Goal: Task Accomplishment & Management: Use online tool/utility

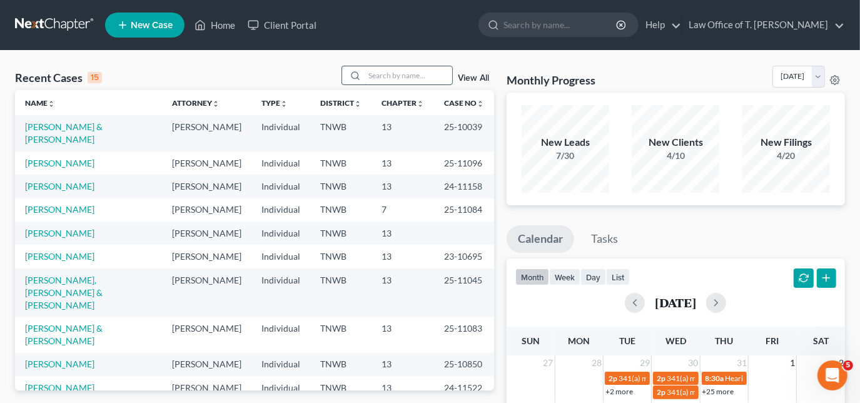
click at [405, 69] on input "search" at bounding box center [409, 75] width 88 height 18
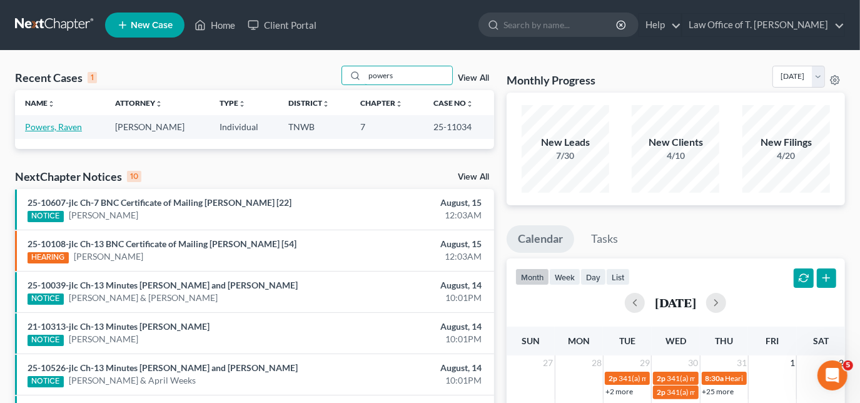
type input "powers"
click at [57, 126] on link "Powers, Raven" at bounding box center [53, 126] width 57 height 11
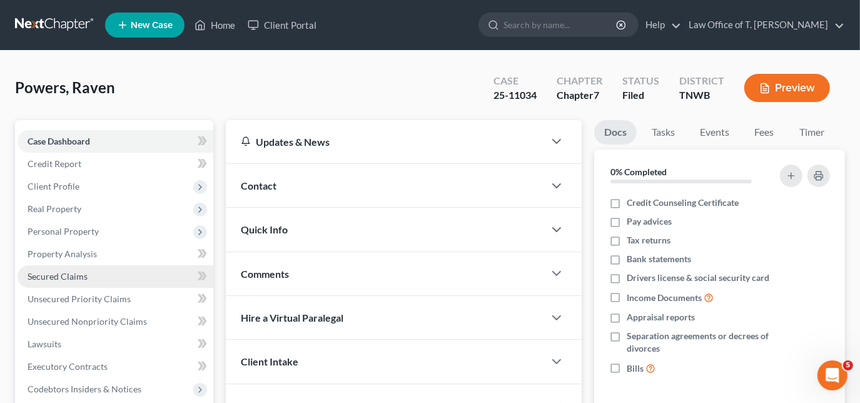
click at [84, 274] on span "Secured Claims" at bounding box center [58, 276] width 60 height 11
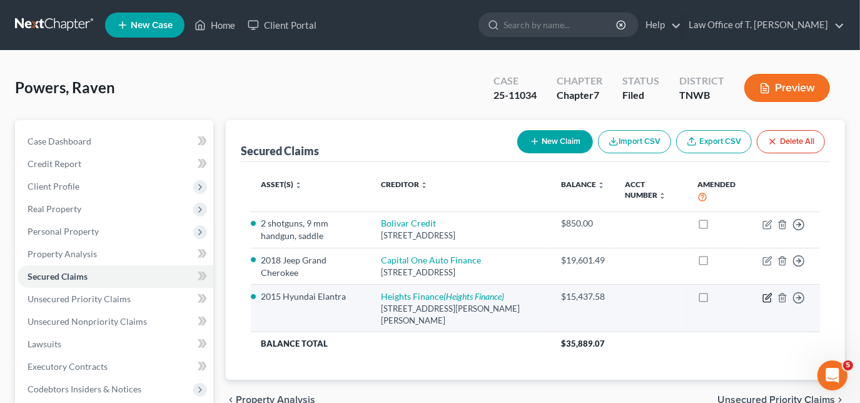
click at [763, 301] on icon "button" at bounding box center [767, 298] width 8 height 8
select select "44"
select select "0"
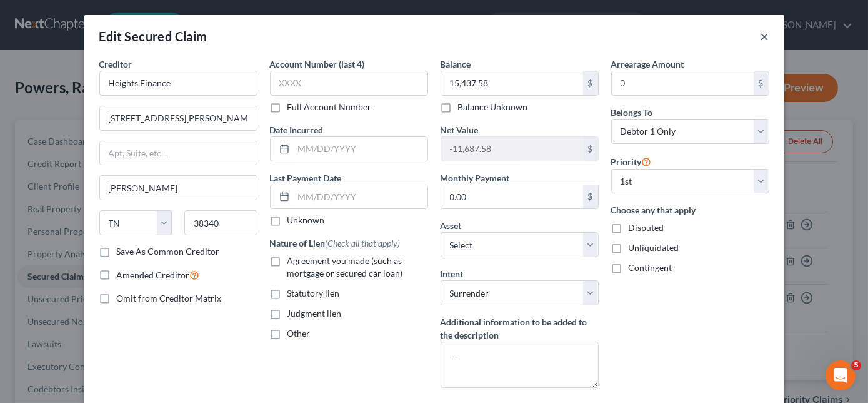
click at [761, 35] on button "×" at bounding box center [765, 36] width 9 height 15
